Goal: Find specific page/section: Find specific page/section

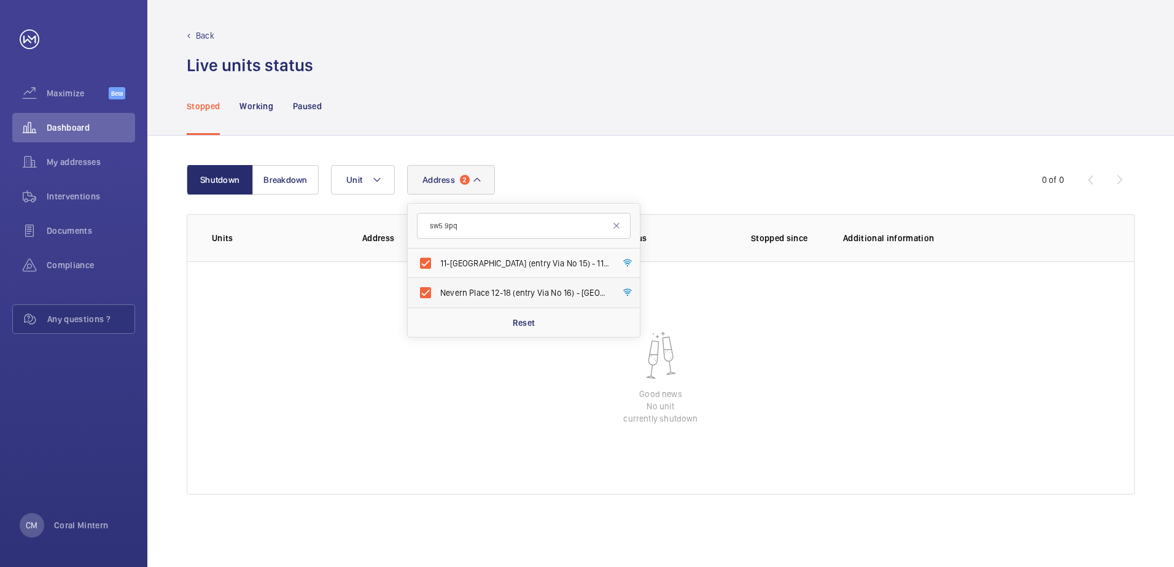
drag, startPoint x: 500, startPoint y: 299, endPoint x: 503, endPoint y: 288, distance: 11.3
click at [501, 298] on label "Nevern Place 12-18 (entry Via No 16) - [GEOGRAPHIC_DATA] 12-18 (entry [GEOGRAPH…" at bounding box center [515, 292] width 214 height 29
click at [438, 298] on input "Nevern Place 12-18 (entry Via No 16) - [GEOGRAPHIC_DATA] 12-18 (entry [GEOGRAPH…" at bounding box center [425, 292] width 25 height 25
checkbox input "false"
click at [506, 274] on label "11-[GEOGRAPHIC_DATA] (entry Via No 15) - 11-[GEOGRAPHIC_DATA] ([STREET_ADDRESS]" at bounding box center [515, 263] width 214 height 29
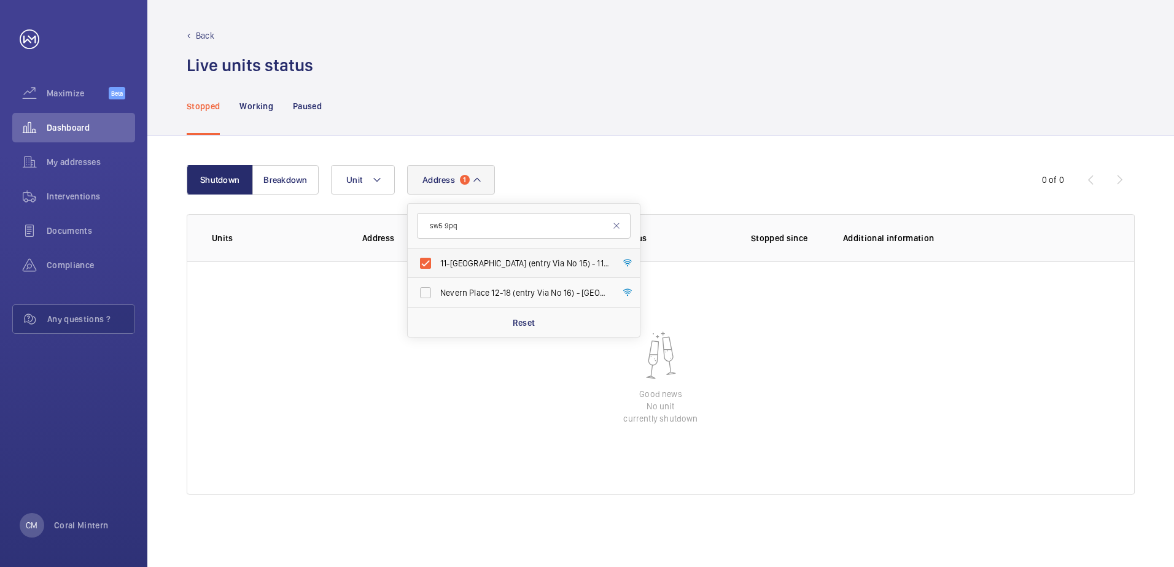
click at [438, 274] on input "11-[GEOGRAPHIC_DATA] (entry Via No 15) - 11-[GEOGRAPHIC_DATA] ([STREET_ADDRESS]" at bounding box center [425, 263] width 25 height 25
checkbox input "false"
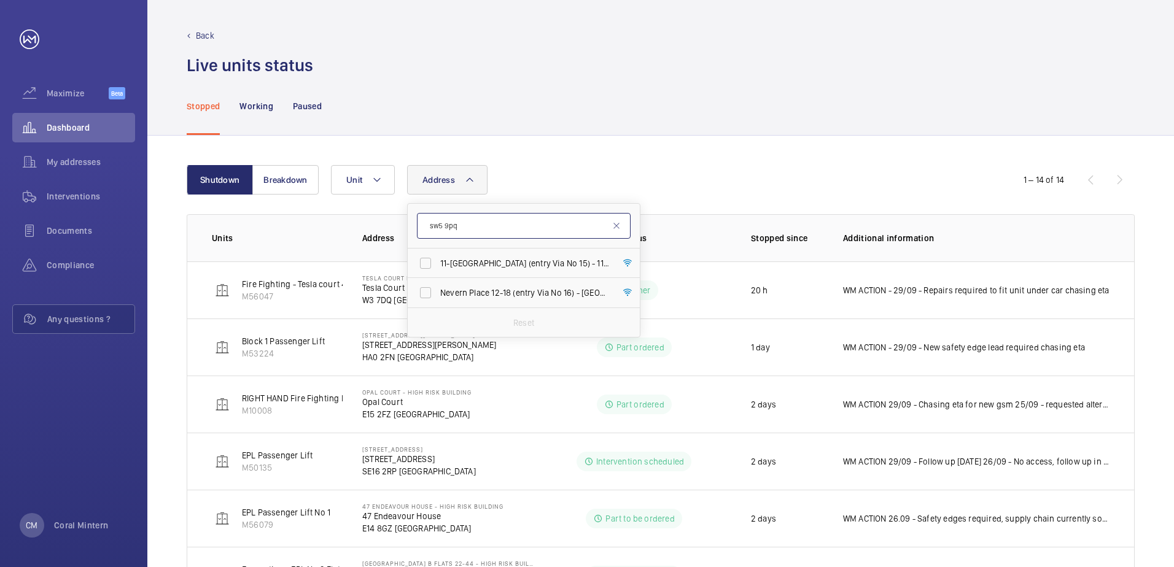
click at [513, 215] on form "sw5 9pq" at bounding box center [524, 226] width 232 height 45
drag, startPoint x: 499, startPoint y: 225, endPoint x: 422, endPoint y: 217, distance: 77.7
click at [422, 217] on input "sw5 9pq" at bounding box center [524, 226] width 214 height 26
drag, startPoint x: 486, startPoint y: 229, endPoint x: 430, endPoint y: 224, distance: 56.1
click at [430, 224] on input "e15 2ft" at bounding box center [524, 226] width 214 height 26
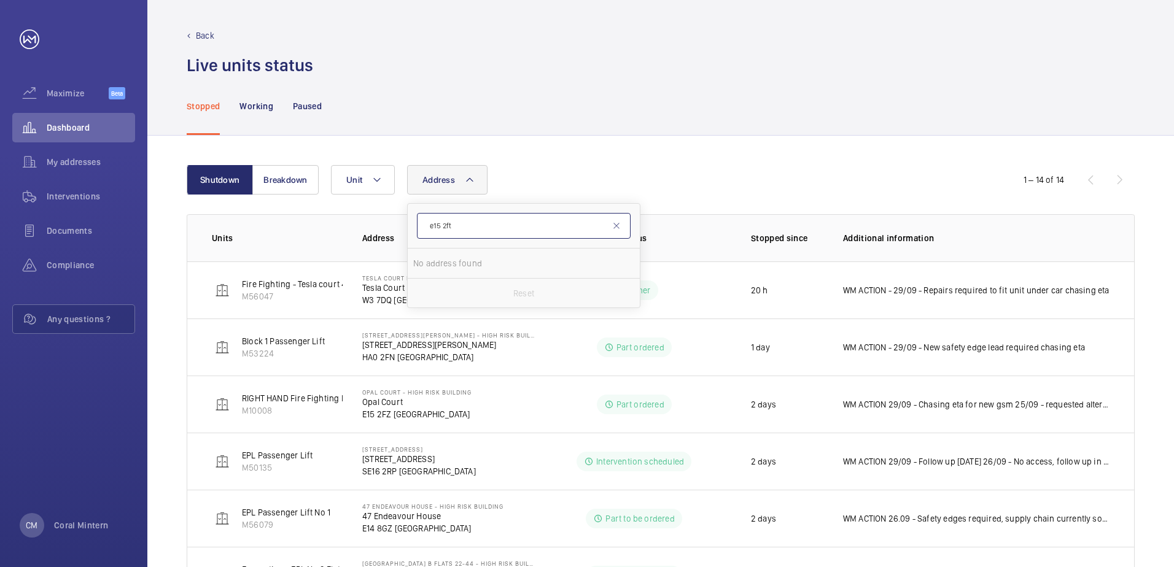
type input "g"
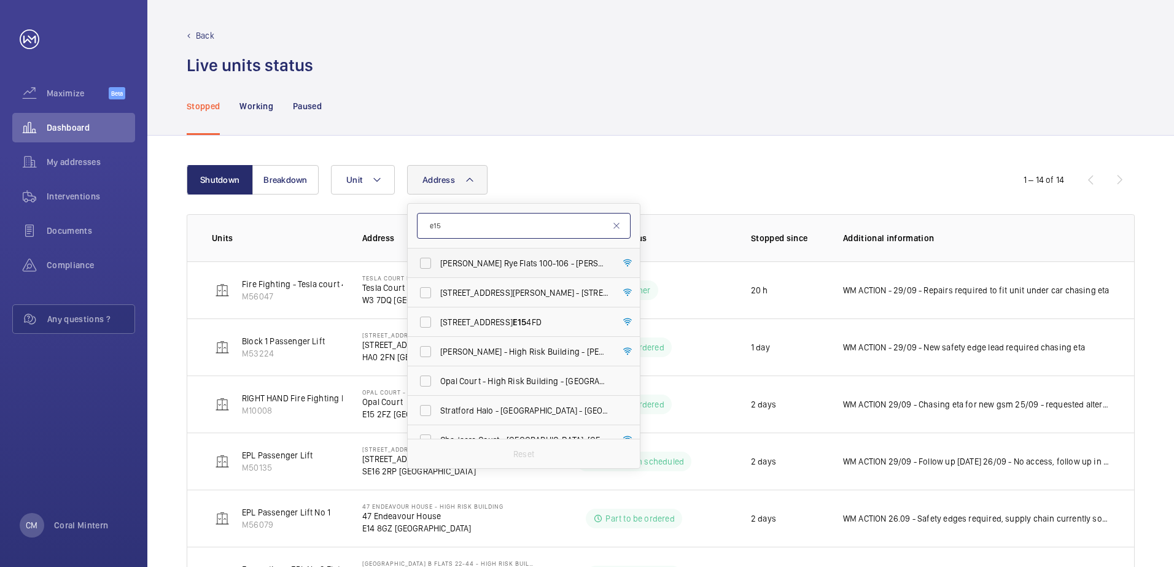
type input "e15"
click at [536, 263] on span "[PERSON_NAME] Rye Flats [STREET_ADDRESS][PERSON_NAME]" at bounding box center [524, 263] width 169 height 12
click at [438, 263] on input "[PERSON_NAME] Rye Flats [STREET_ADDRESS][PERSON_NAME]" at bounding box center [425, 263] width 25 height 25
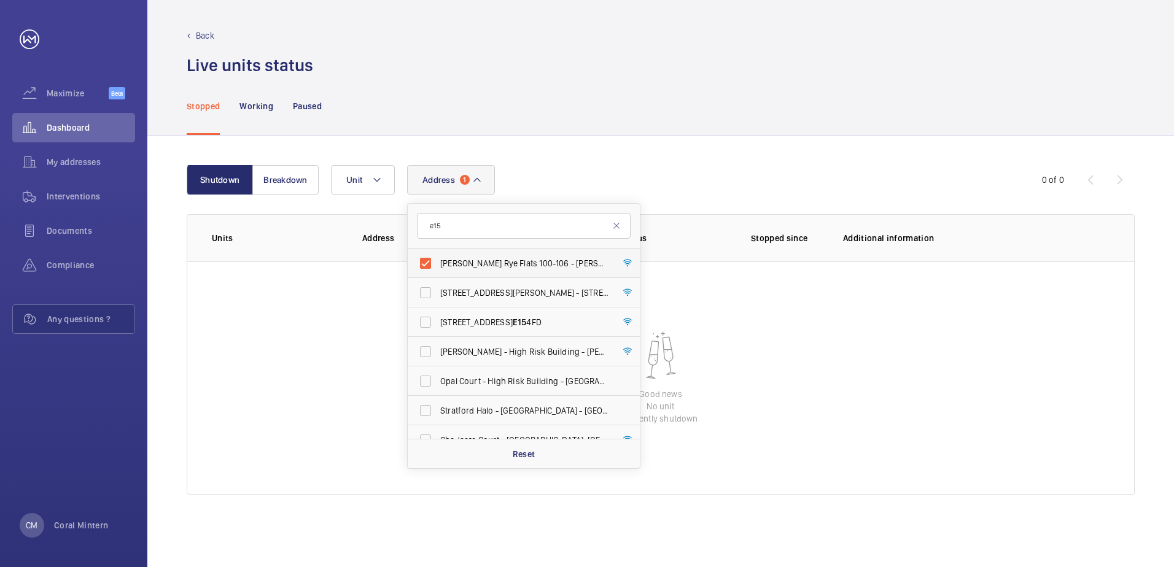
click at [465, 252] on label "[PERSON_NAME] Rye Flats [STREET_ADDRESS][PERSON_NAME]" at bounding box center [515, 263] width 214 height 29
click at [438, 252] on input "[PERSON_NAME] Rye Flats [STREET_ADDRESS][PERSON_NAME]" at bounding box center [425, 263] width 25 height 25
checkbox input "false"
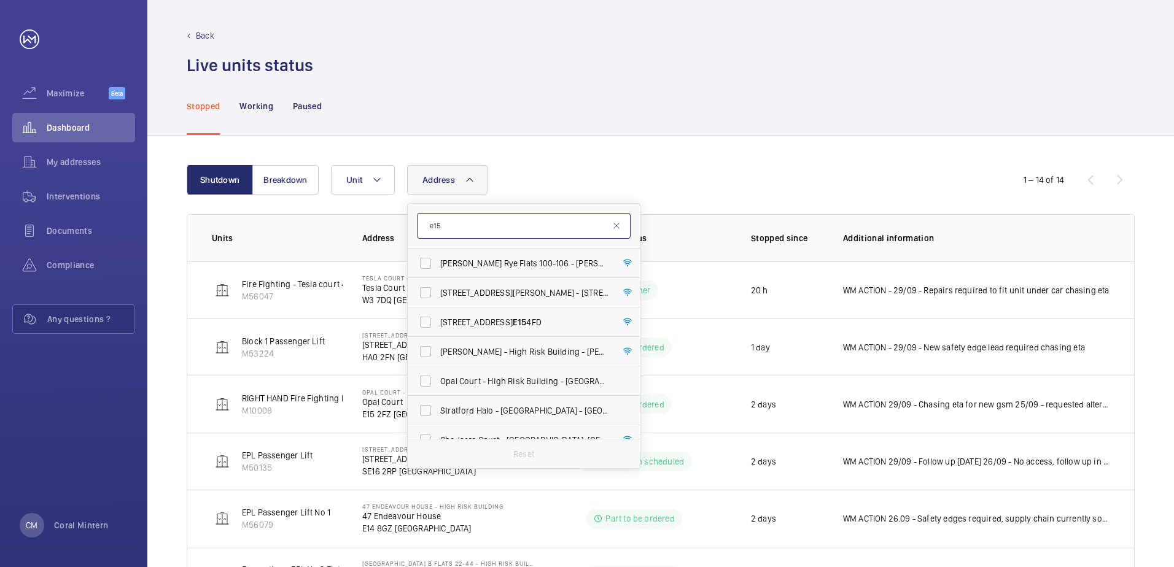
click at [463, 233] on input "e15" at bounding box center [524, 226] width 214 height 26
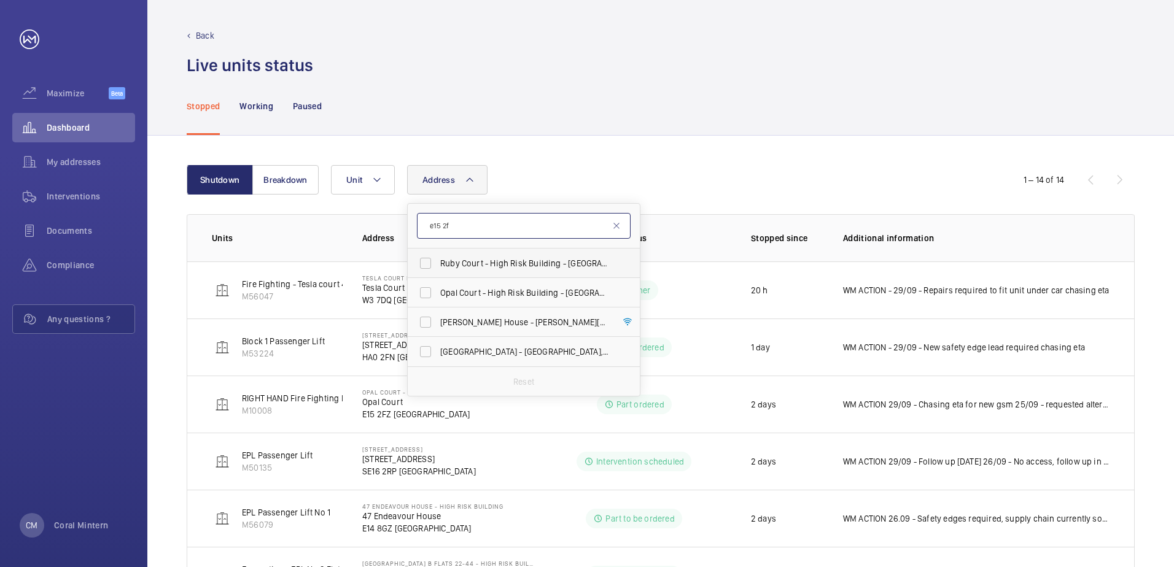
type input "e15 2f"
click at [520, 256] on label "Ruby Court - High Risk Building - [GEOGRAPHIC_DATA] 2F Z" at bounding box center [515, 263] width 214 height 29
click at [438, 256] on input "Ruby Court - High Risk Building - [GEOGRAPHIC_DATA] 2F Z" at bounding box center [425, 263] width 25 height 25
checkbox input "true"
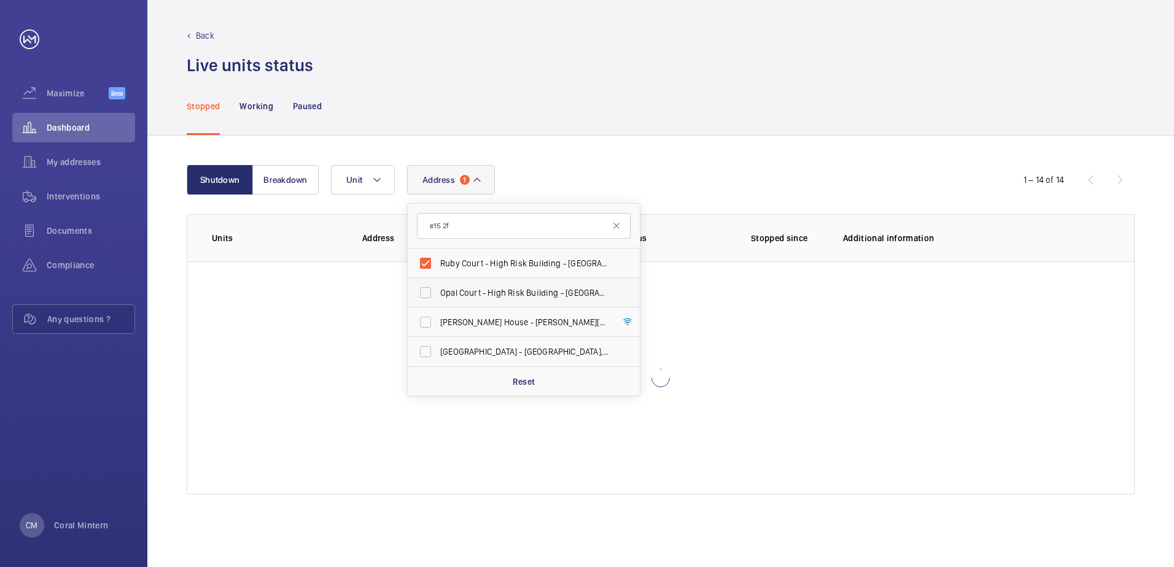
click at [527, 295] on span "Opal Court - High Risk Building - [GEOGRAPHIC_DATA] Z" at bounding box center [524, 293] width 169 height 12
click at [438, 295] on input "Opal Court - High Risk Building - [GEOGRAPHIC_DATA] Z" at bounding box center [425, 292] width 25 height 25
checkbox input "true"
click at [547, 350] on span "[GEOGRAPHIC_DATA] - [GEOGRAPHIC_DATA] W" at bounding box center [524, 352] width 169 height 12
click at [438, 350] on input "[GEOGRAPHIC_DATA] - [GEOGRAPHIC_DATA] W" at bounding box center [425, 351] width 25 height 25
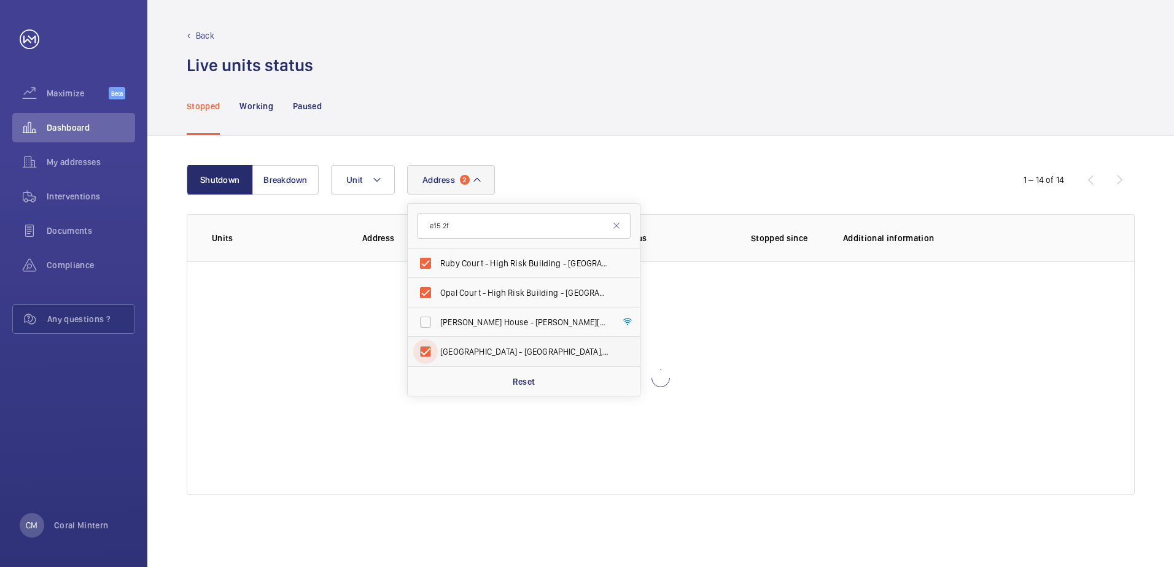
checkbox input "true"
click at [572, 326] on span "[PERSON_NAME] House - [PERSON_NAME][GEOGRAPHIC_DATA] 2F D" at bounding box center [524, 322] width 169 height 12
click at [438, 326] on input "[PERSON_NAME] House - [PERSON_NAME][GEOGRAPHIC_DATA] 2F D" at bounding box center [425, 322] width 25 height 25
checkbox input "true"
click at [495, 273] on label "Ruby Court - High Risk Building - [GEOGRAPHIC_DATA] 2F Z" at bounding box center [515, 263] width 214 height 29
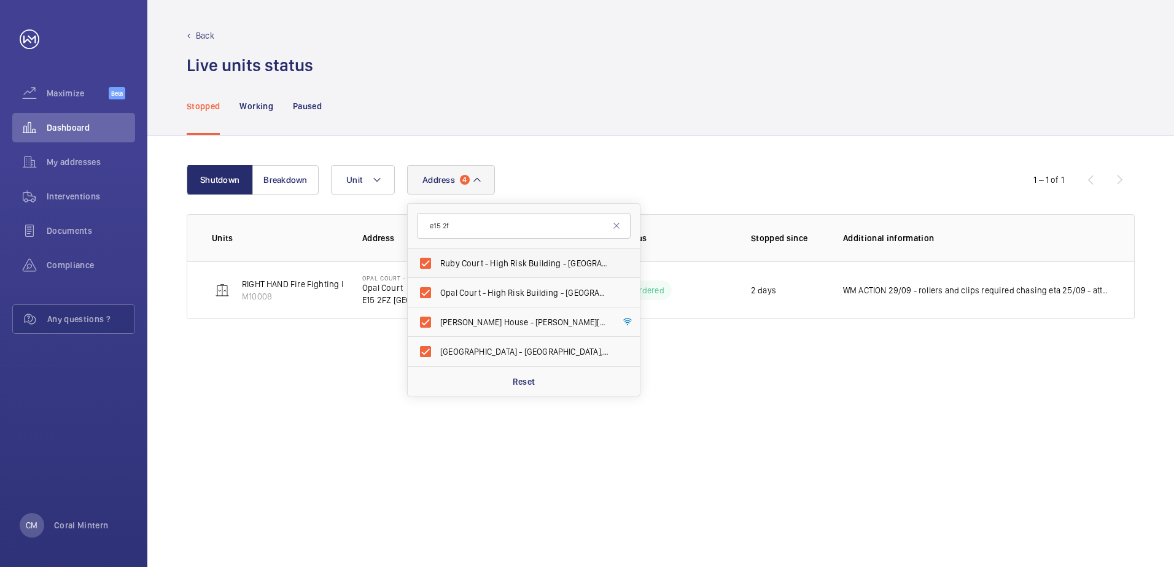
click at [438, 273] on input "Ruby Court - High Risk Building - [GEOGRAPHIC_DATA] 2F Z" at bounding box center [425, 263] width 25 height 25
checkbox input "false"
click at [511, 293] on span "Opal Court - High Risk Building - [GEOGRAPHIC_DATA] Z" at bounding box center [524, 293] width 169 height 12
click at [438, 293] on input "Opal Court - High Risk Building - [GEOGRAPHIC_DATA] Z" at bounding box center [425, 292] width 25 height 25
checkbox input "false"
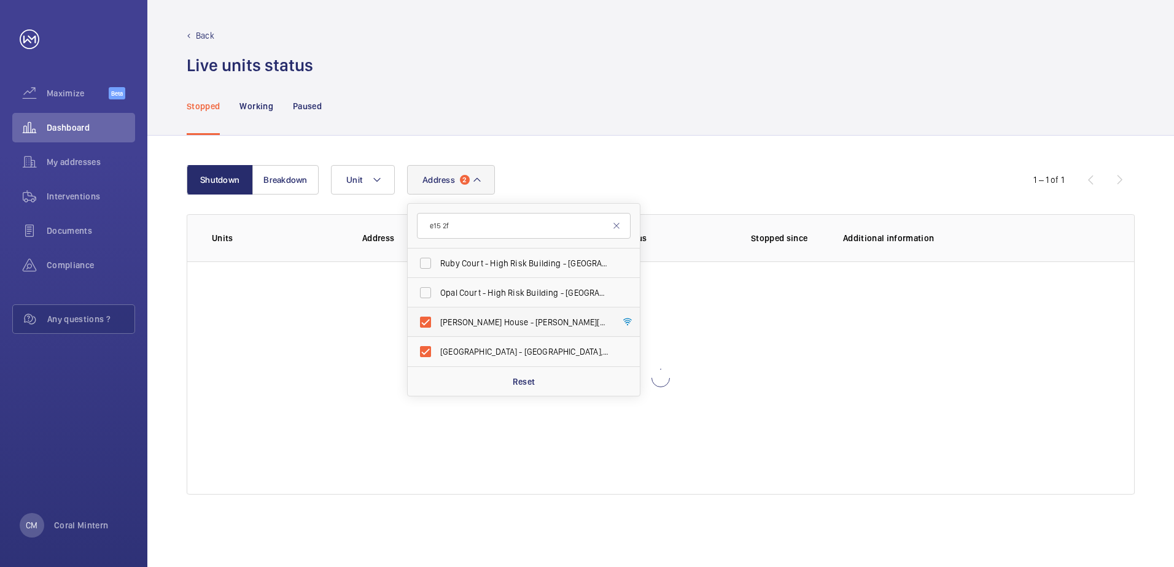
click at [518, 322] on span "[PERSON_NAME] House - [PERSON_NAME][GEOGRAPHIC_DATA] 2F D" at bounding box center [524, 322] width 169 height 12
click at [438, 322] on input "[PERSON_NAME] House - [PERSON_NAME][GEOGRAPHIC_DATA] 2F D" at bounding box center [425, 322] width 25 height 25
checkbox input "false"
click at [103, 160] on span "My addresses" at bounding box center [91, 162] width 88 height 12
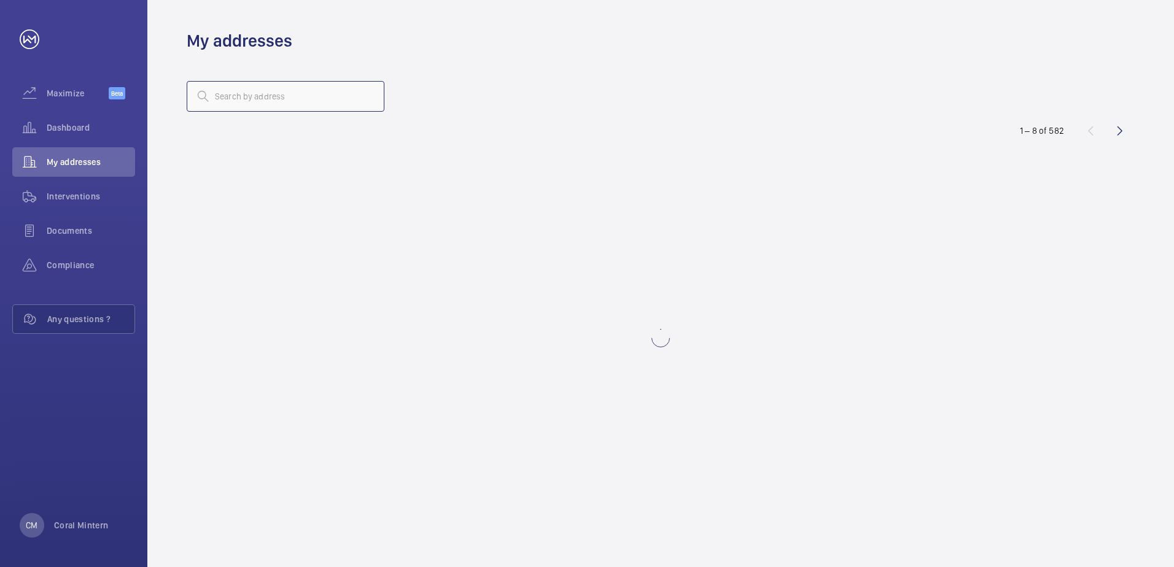
click at [280, 94] on input "text" at bounding box center [286, 96] width 198 height 31
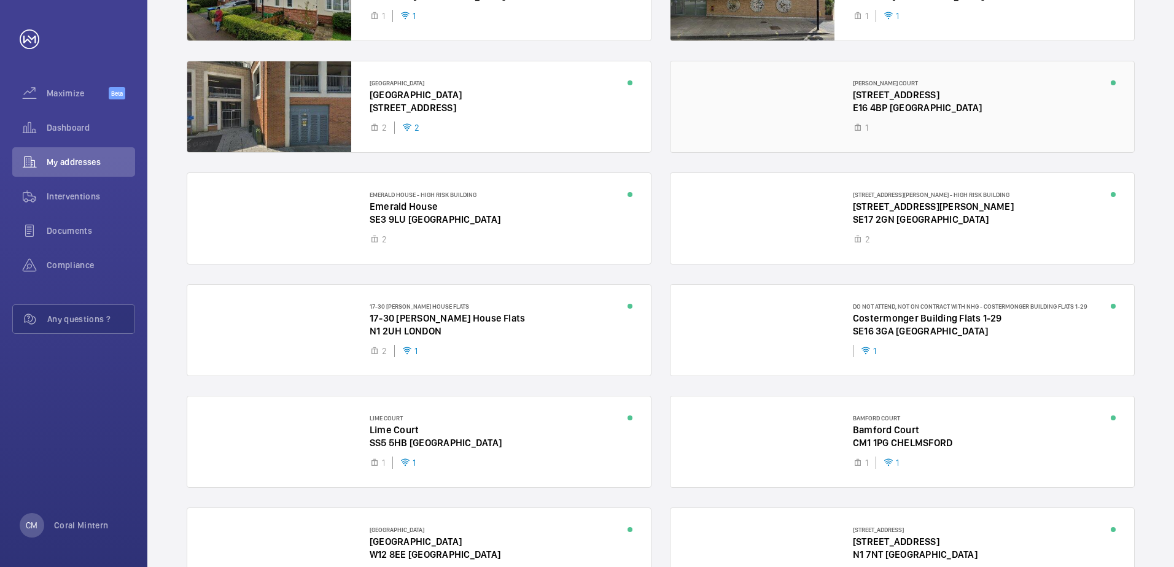
scroll to position [1132, 0]
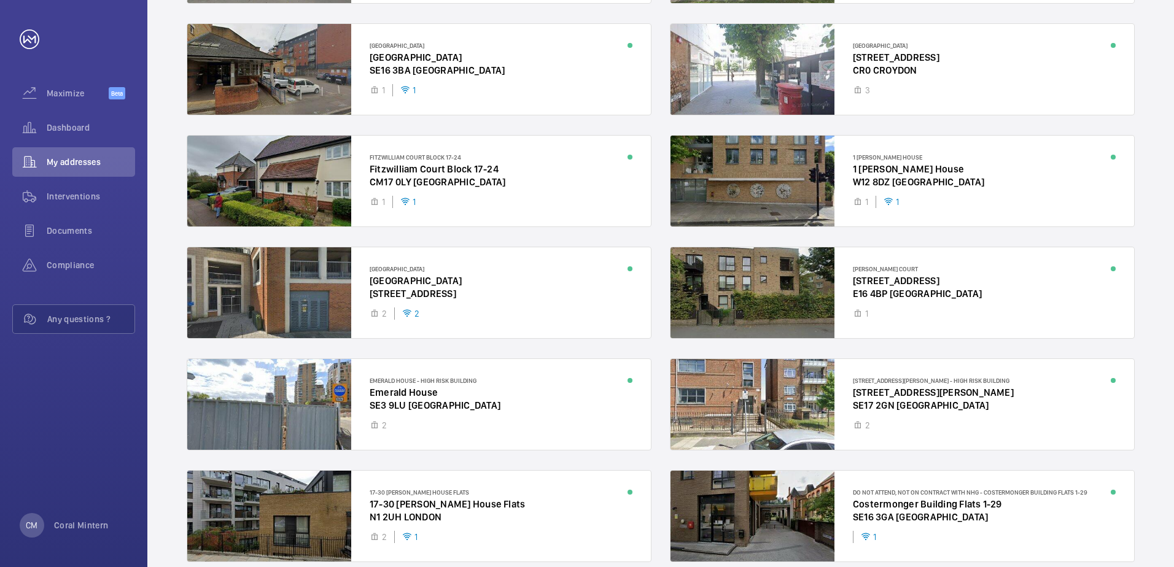
drag, startPoint x: 1173, startPoint y: 207, endPoint x: 1173, endPoint y: 193, distance: 13.5
click at [1173, 203] on html "Your request has been sent. We will contact you soon. Maximize Beta Dashboard M…" at bounding box center [587, 283] width 1174 height 567
click at [1173, 95] on html "Your request has been sent. We will contact you soon. Maximize Beta Dashboard M…" at bounding box center [587, 283] width 1174 height 567
drag, startPoint x: 1175, startPoint y: 57, endPoint x: 1144, endPoint y: -4, distance: 68.9
click at [1144, 0] on html "Your request has been sent. We will contact you soon. Maximize Beta Dashboard M…" at bounding box center [587, 283] width 1174 height 567
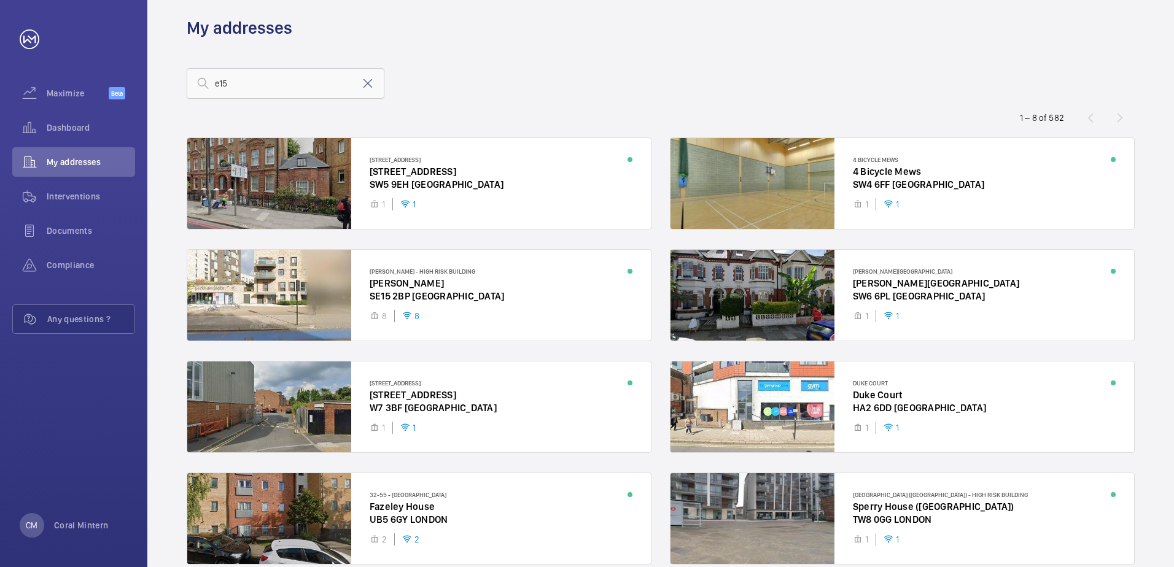
scroll to position [0, 0]
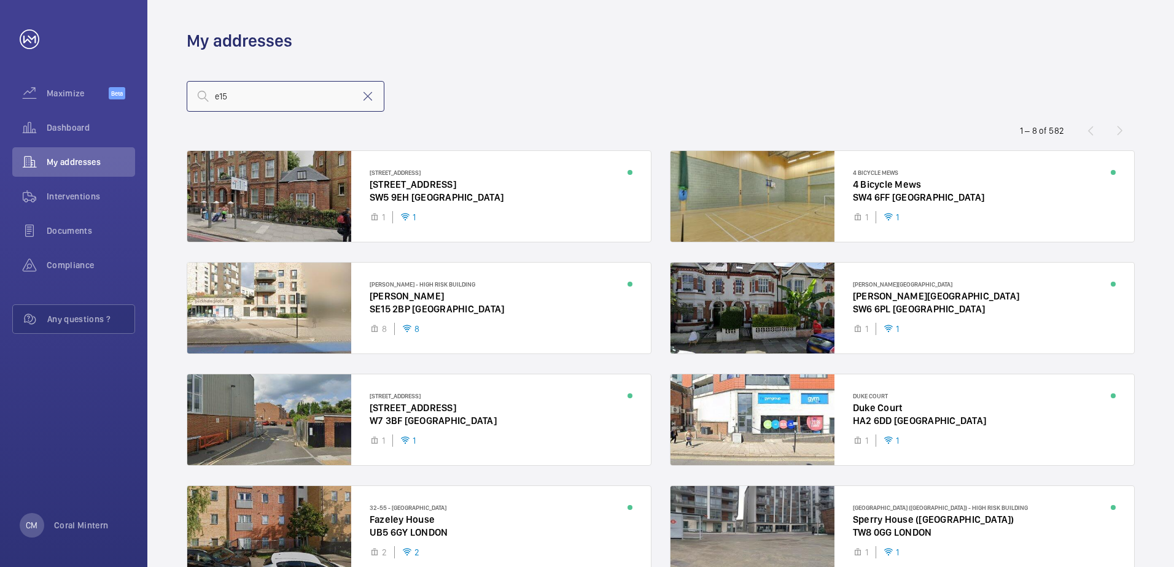
click at [332, 93] on input "e15" at bounding box center [286, 96] width 198 height 31
type input "e15 2ft"
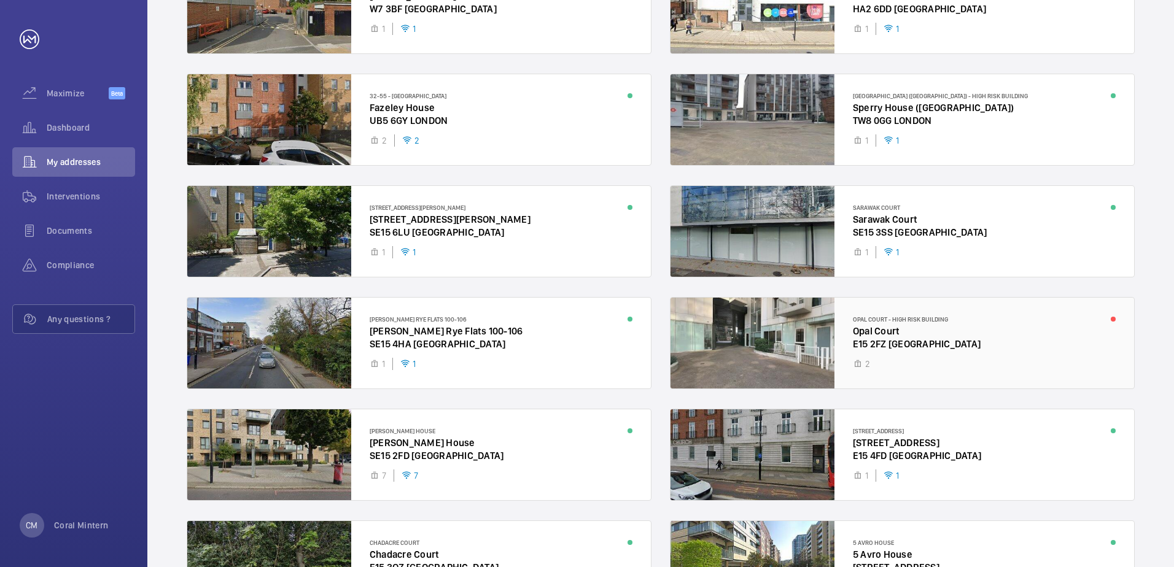
scroll to position [430, 0]
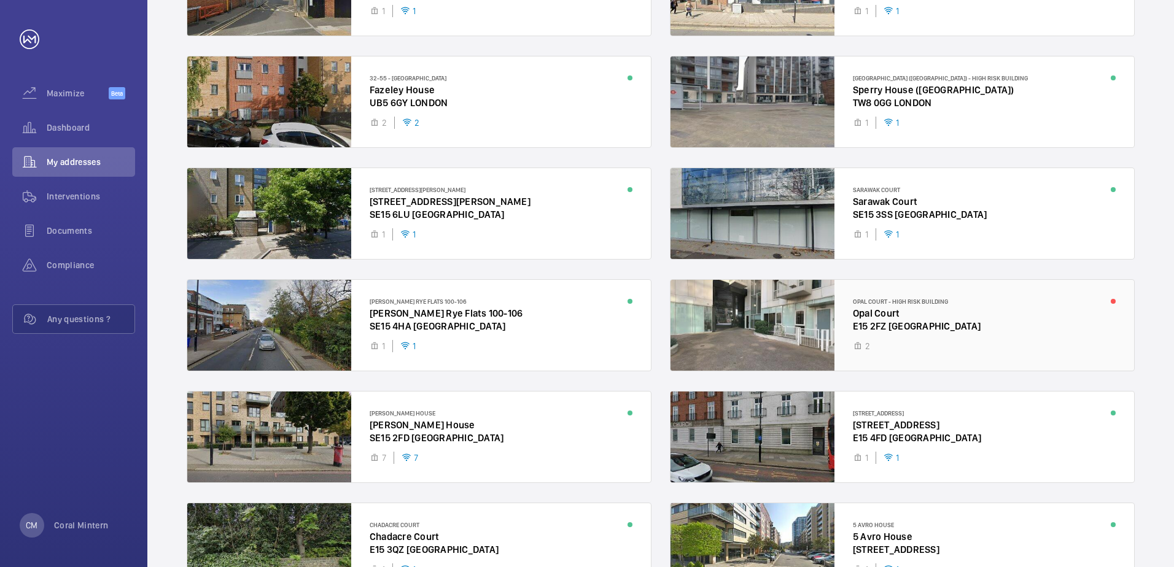
click at [882, 319] on div at bounding box center [901, 325] width 463 height 91
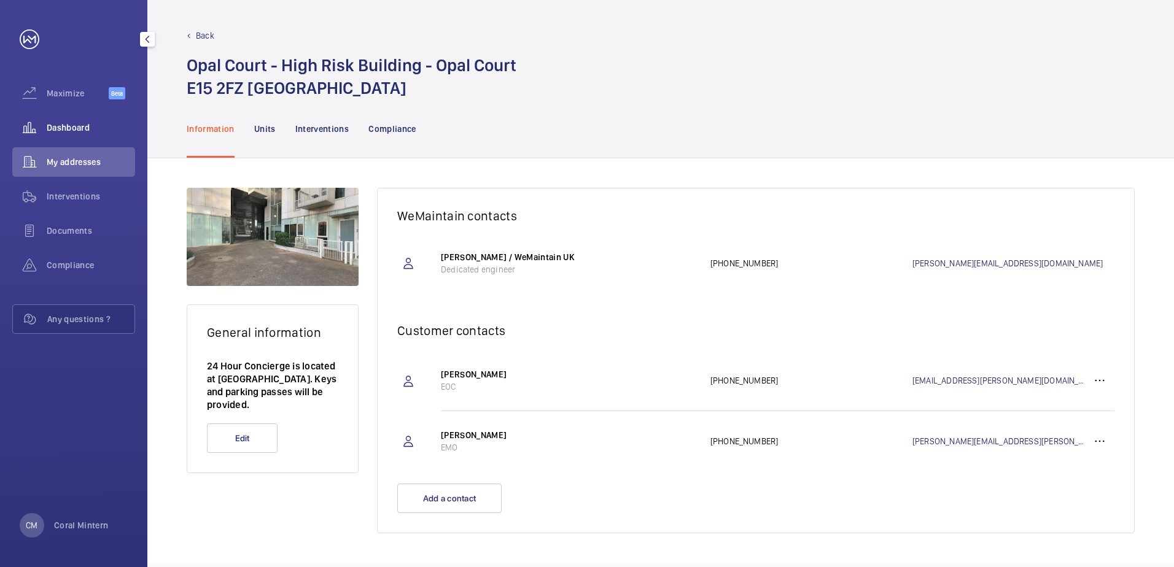
drag, startPoint x: 74, startPoint y: 117, endPoint x: 90, endPoint y: 123, distance: 16.5
click at [74, 117] on div "Dashboard" at bounding box center [73, 127] width 123 height 29
